Goal: Information Seeking & Learning: Find specific fact

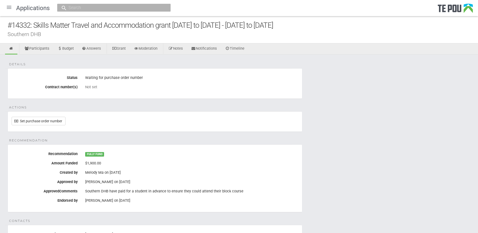
click at [426, 131] on div "Details Status Waiting for purchase order number Contract number(s) Not set Act…" at bounding box center [239, 196] width 478 height 284
click at [79, 9] on input "text" at bounding box center [111, 7] width 89 height 5
type input "n"
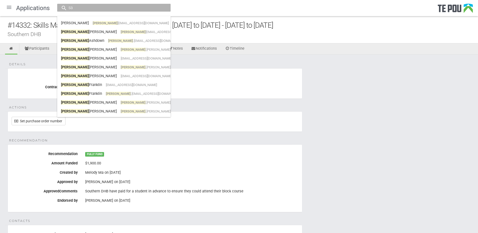
type input "s"
click at [108, 6] on input "text" at bounding box center [111, 7] width 89 height 5
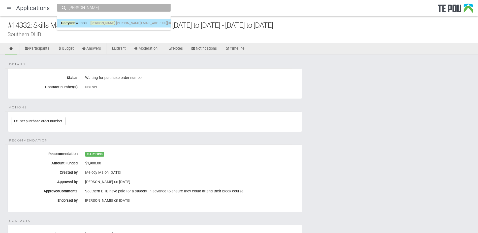
type input "caeyson"
click at [120, 22] on span "caeyson .durell@icloud.com" at bounding box center [140, 23] width 101 height 4
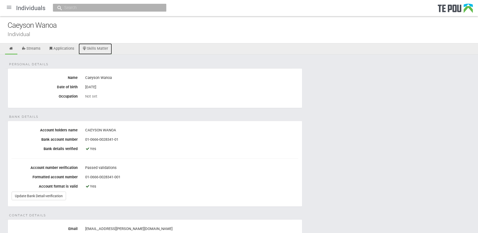
click at [97, 47] on link "Skills Matter" at bounding box center [95, 48] width 33 height 11
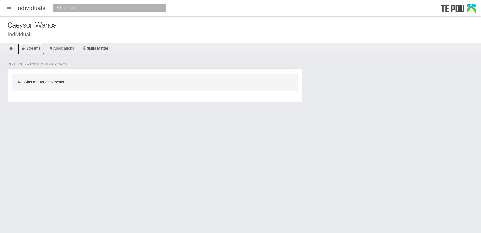
click at [27, 47] on link "Streams" at bounding box center [31, 48] width 26 height 11
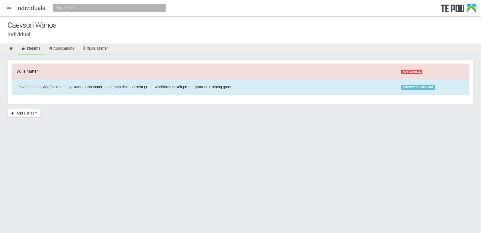
drag, startPoint x: 238, startPoint y: 220, endPoint x: 224, endPoint y: 202, distance: 22.3
click at [239, 220] on html "Home Applications Grant rounds Applicants Organisations Individuals Moderation …" at bounding box center [240, 116] width 481 height 233
click at [10, 9] on div at bounding box center [9, 7] width 12 height 12
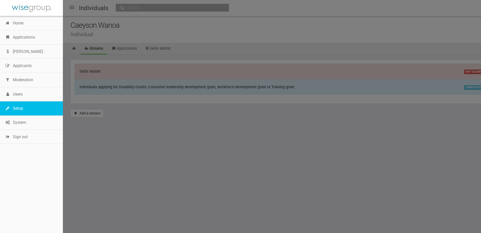
click at [20, 111] on link "Setup" at bounding box center [31, 108] width 63 height 14
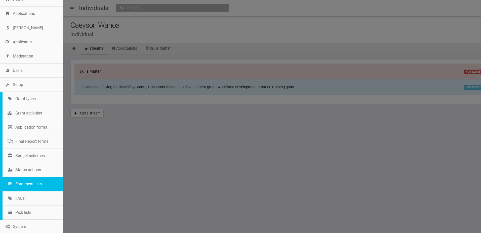
scroll to position [45, 0]
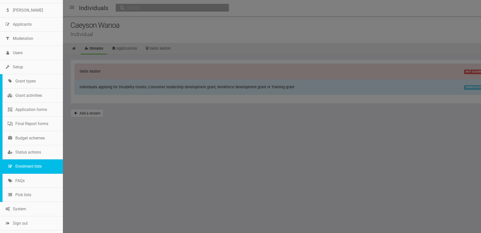
click at [33, 162] on link "Enrolment lists" at bounding box center [33, 166] width 60 height 14
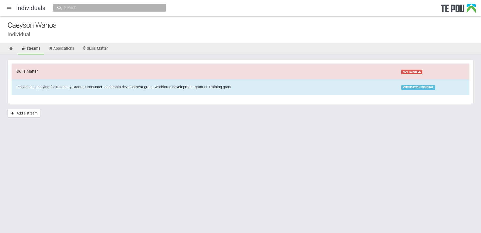
scroll to position [0, 0]
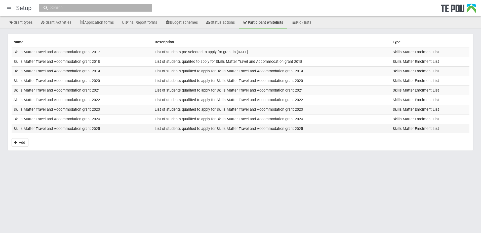
click at [263, 129] on td "List of students qualified to apply for Skills Matter Travel and Accommodation …" at bounding box center [272, 128] width 238 height 9
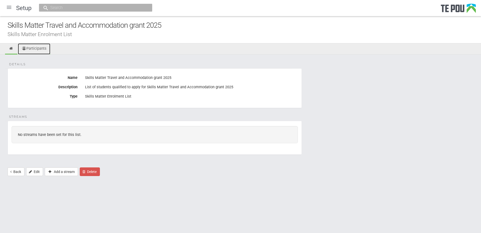
click at [33, 49] on link "Participants" at bounding box center [34, 48] width 32 height 11
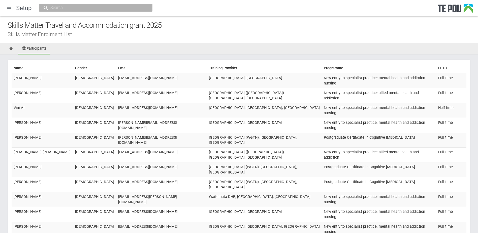
click at [302, 54] on ul "Participants" at bounding box center [239, 48] width 478 height 11
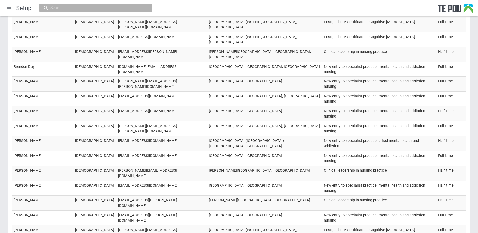
scroll to position [4167, 0]
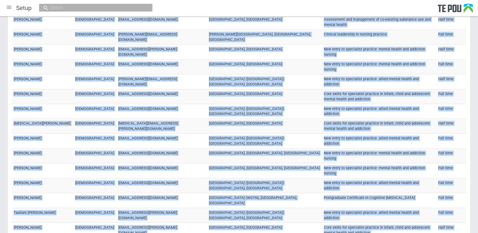
drag, startPoint x: 7, startPoint y: 115, endPoint x: 188, endPoint y: 120, distance: 181.3
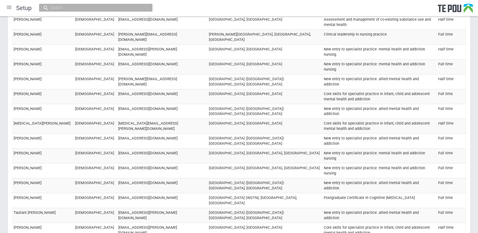
drag, startPoint x: 142, startPoint y: 117, endPoint x: 14, endPoint y: 117, distance: 127.4
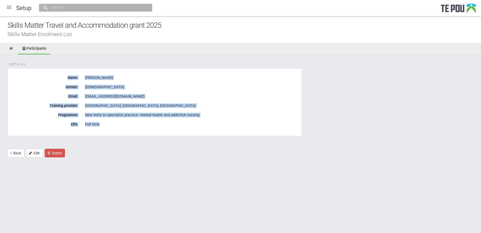
drag, startPoint x: 118, startPoint y: 125, endPoint x: 11, endPoint y: 74, distance: 119.0
click at [11, 74] on fieldset "Details Name [PERSON_NAME] Gender [DEMOGRAPHIC_DATA] Email [EMAIL_ADDRESS][DOMA…" at bounding box center [155, 102] width 295 height 68
copy fieldset "Name [PERSON_NAME] Gender [DEMOGRAPHIC_DATA] Email [EMAIL_ADDRESS][DOMAIN_NAME]…"
click at [178, 128] on div "Full time" at bounding box center [191, 124] width 213 height 9
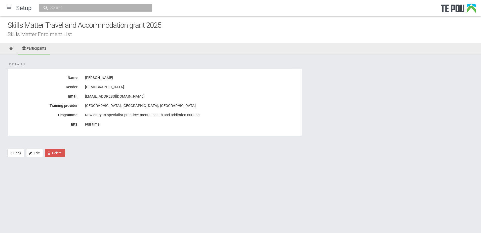
click at [178, 136] on div "Details Name [PERSON_NAME] Gender [DEMOGRAPHIC_DATA] Email [EMAIL_ADDRESS][DOMA…" at bounding box center [240, 108] width 481 height 108
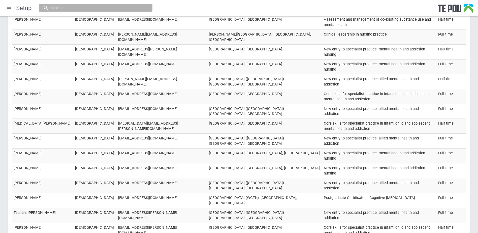
scroll to position [4167, 0]
drag, startPoint x: 144, startPoint y: 115, endPoint x: 12, endPoint y: 115, distance: 131.4
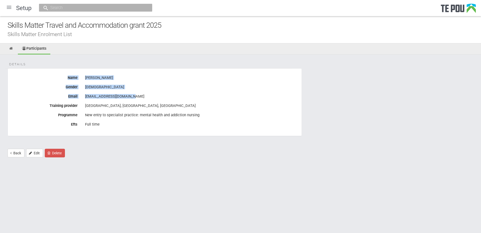
drag, startPoint x: 135, startPoint y: 95, endPoint x: 19, endPoint y: 75, distance: 118.4
click at [19, 75] on fieldset "Details Name [PERSON_NAME] Gender [DEMOGRAPHIC_DATA] Email [EMAIL_ADDRESS][DOMA…" at bounding box center [155, 102] width 295 height 68
copy fieldset "Name [PERSON_NAME] Gender [DEMOGRAPHIC_DATA] Email [EMAIL_ADDRESS][DOMAIN_NAME]"
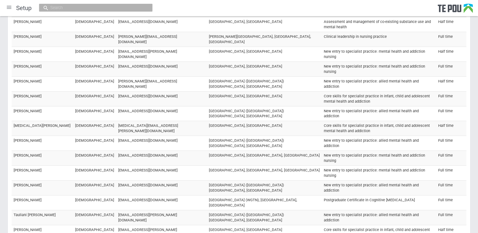
scroll to position [1976, 0]
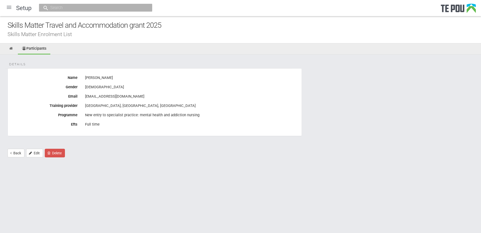
drag, startPoint x: 163, startPoint y: 95, endPoint x: 32, endPoint y: 78, distance: 132.8
click at [32, 78] on fieldset "Details Name [PERSON_NAME] Gender [DEMOGRAPHIC_DATA] Email [EMAIL_ADDRESS][DOMA…" at bounding box center [155, 102] width 295 height 68
copy fieldset "Name [PERSON_NAME] Gender [DEMOGRAPHIC_DATA] Email [EMAIL_ADDRESS][DOMAIN_NAME]"
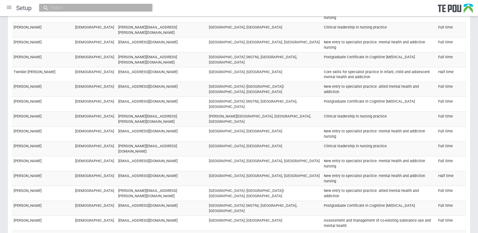
scroll to position [980, 0]
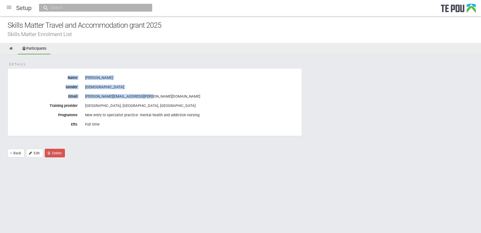
drag, startPoint x: 160, startPoint y: 96, endPoint x: -1, endPoint y: 74, distance: 162.6
click at [0, 74] on html "Home Applications [PERSON_NAME] Applicants Organisations Individuals Moderation…" at bounding box center [240, 116] width 481 height 233
copy fieldset "Name [PERSON_NAME] Gender [DEMOGRAPHIC_DATA] Email [PERSON_NAME][EMAIL_ADDRESS]…"
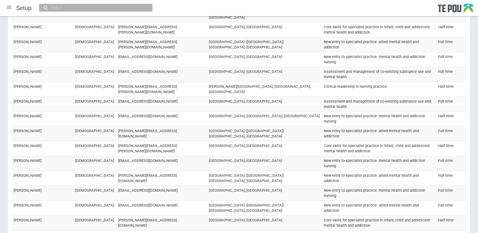
scroll to position [5374, 0]
